Goal: Task Accomplishment & Management: Use online tool/utility

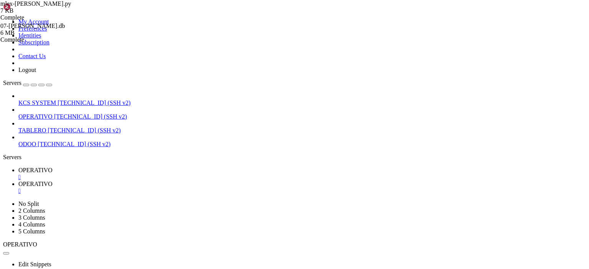
scroll to position [160, 0]
drag, startPoint x: 240, startPoint y: 97, endPoint x: 105, endPoint y: 79, distance: 136.1
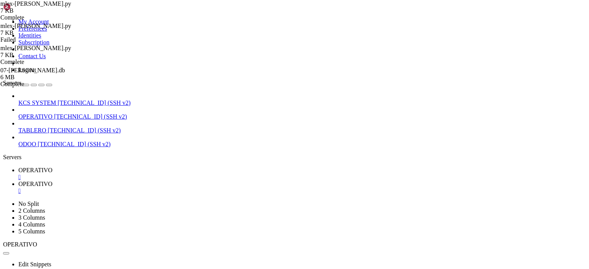
type textarea "URL_API = "[URL][DOMAIN_NAME]" CLIENT_ID = "1414972238313954" # Replace with yo…"
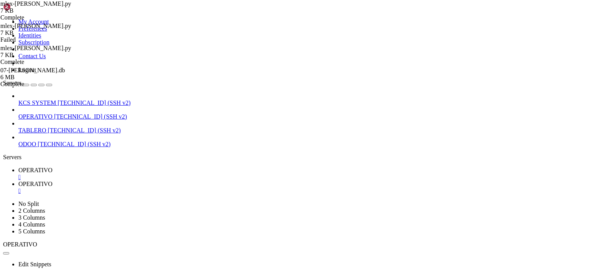
click at [53, 167] on span "OPERATIVO" at bounding box center [35, 170] width 34 height 7
click at [53, 181] on span "OPERATIVO" at bounding box center [35, 184] width 34 height 7
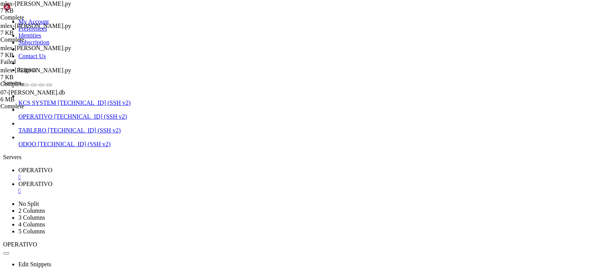
type textarea "[DOMAIN_NAME]('main()')"
